Goal: Task Accomplishment & Management: Use online tool/utility

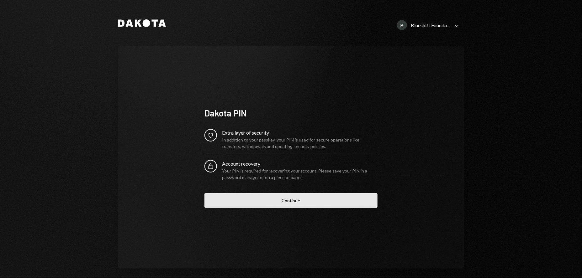
click at [298, 205] on button "Continue" at bounding box center [290, 200] width 173 height 15
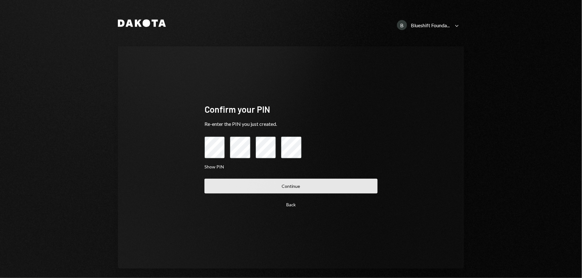
click at [300, 185] on button "Continue" at bounding box center [290, 186] width 173 height 15
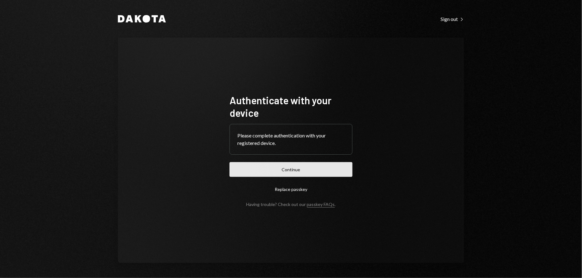
click at [287, 166] on button "Continue" at bounding box center [290, 169] width 123 height 15
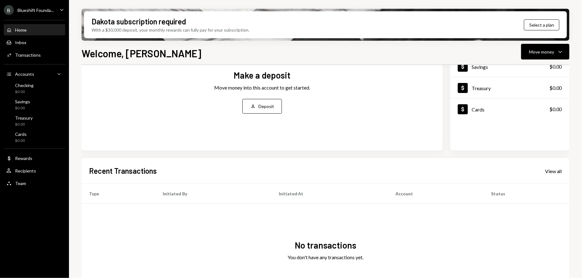
scroll to position [99, 0]
